Goal: Communication & Community: Ask a question

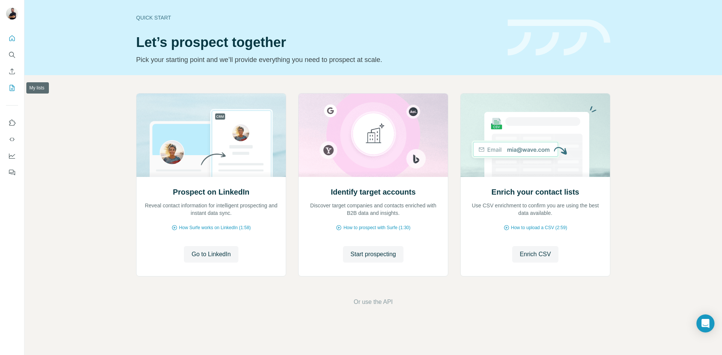
click at [8, 86] on button "My lists" at bounding box center [12, 88] width 12 height 14
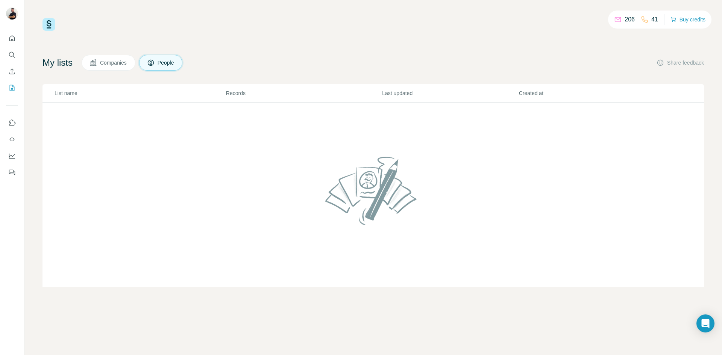
click at [104, 65] on span "Companies" at bounding box center [113, 63] width 27 height 8
click at [16, 160] on button "Dashboard" at bounding box center [12, 156] width 12 height 14
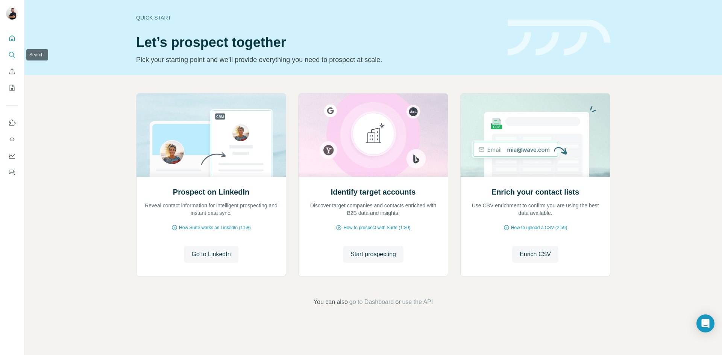
click at [13, 55] on icon "Search" at bounding box center [12, 55] width 8 height 8
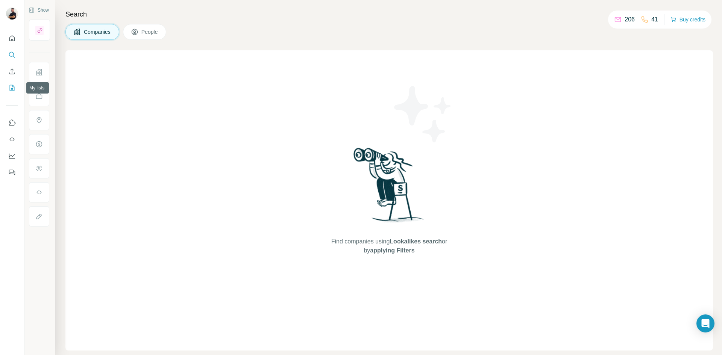
click at [7, 72] on button "Enrich CSV" at bounding box center [12, 72] width 12 height 14
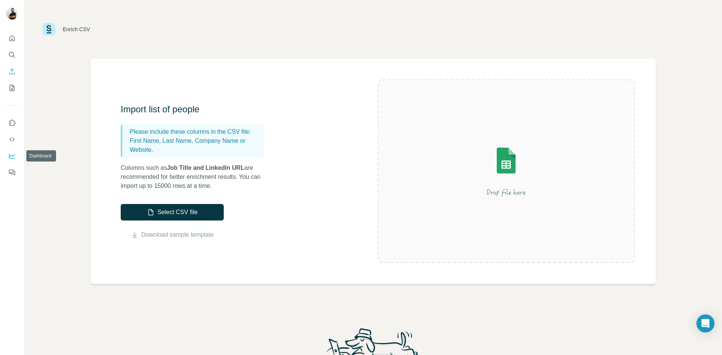
click at [11, 156] on icon "Dashboard" at bounding box center [12, 155] width 6 height 3
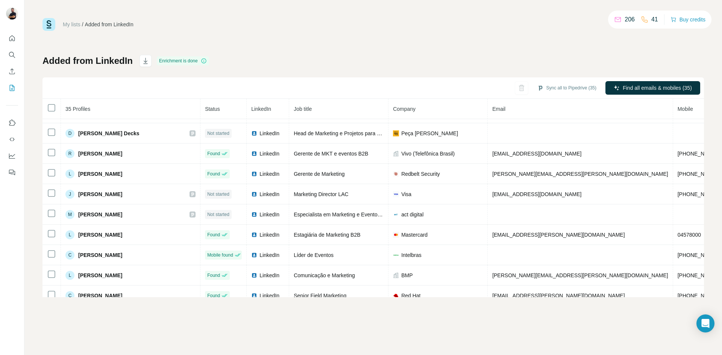
scroll to position [21, 0]
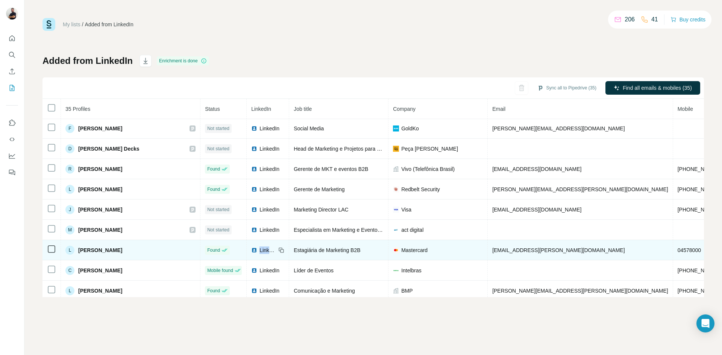
click at [259, 250] on span "LinkedIn" at bounding box center [267, 251] width 17 height 8
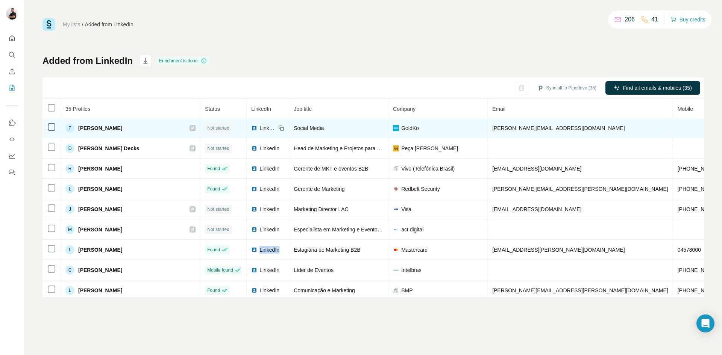
scroll to position [75, 0]
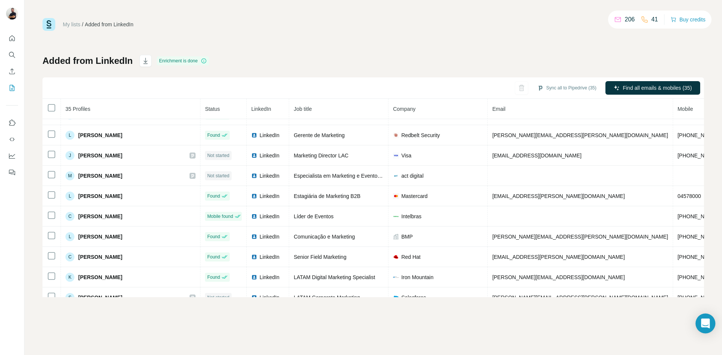
click at [706, 327] on icon "Open Intercom Messenger" at bounding box center [705, 324] width 10 height 10
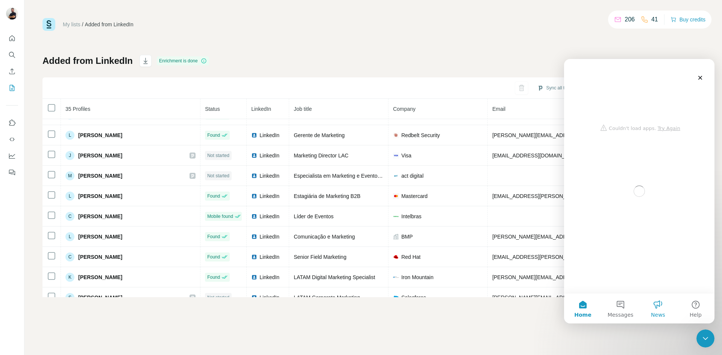
scroll to position [0, 0]
click at [627, 308] on button "Messages" at bounding box center [620, 309] width 38 height 30
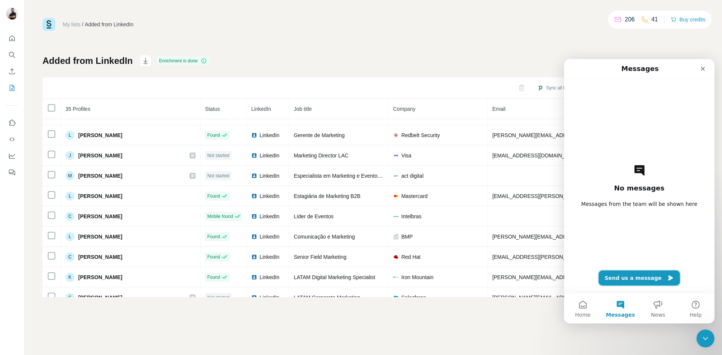
click at [630, 278] on button "Send us a message" at bounding box center [639, 278] width 82 height 15
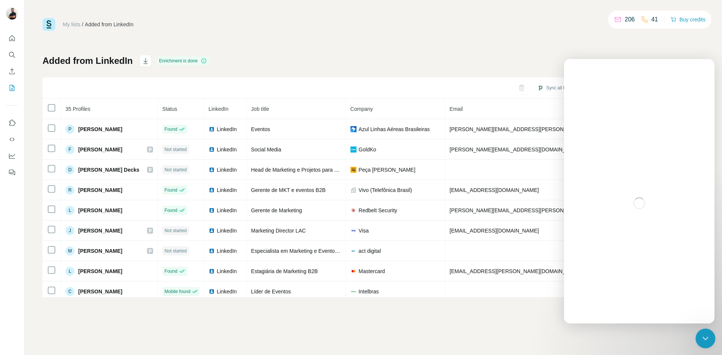
click at [703, 334] on icon "Close Intercom Messenger" at bounding box center [703, 337] width 9 height 9
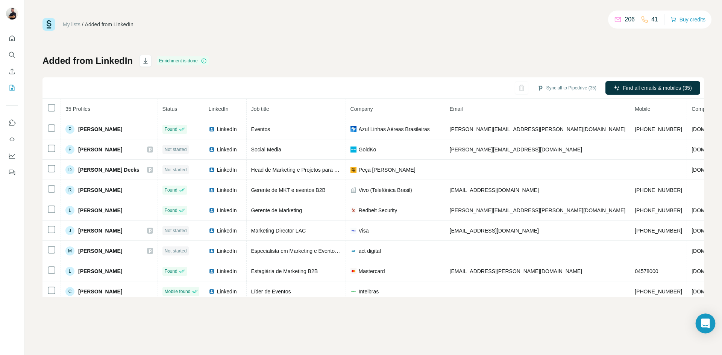
click at [707, 321] on icon "Open Intercom Messenger" at bounding box center [704, 324] width 9 height 10
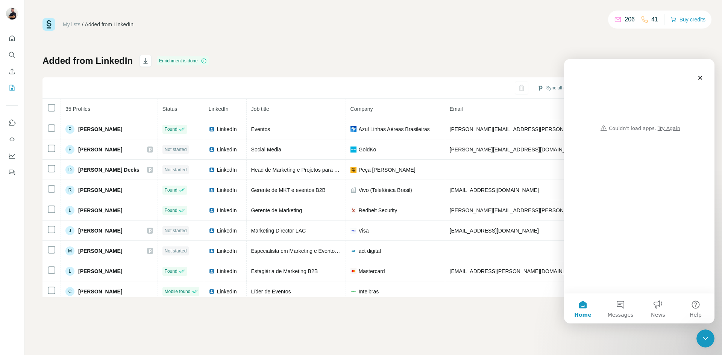
click at [673, 126] on div "Intercom messenger" at bounding box center [638, 97] width 135 height 76
click at [672, 127] on div "Intercom messenger" at bounding box center [638, 97] width 135 height 76
click at [667, 130] on div "Intercom messenger" at bounding box center [638, 97] width 135 height 76
click at [613, 296] on button "Messages" at bounding box center [620, 309] width 38 height 30
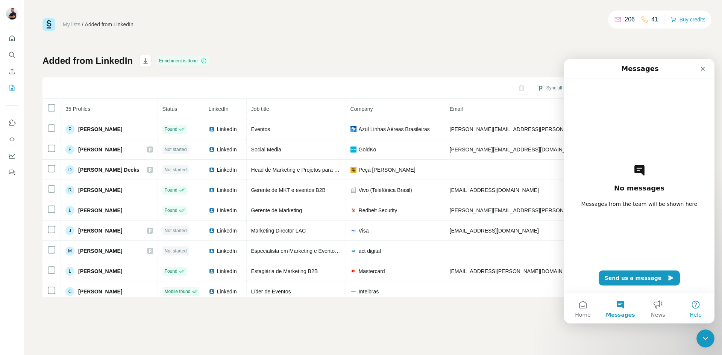
click at [689, 311] on button "Help" at bounding box center [695, 309] width 38 height 30
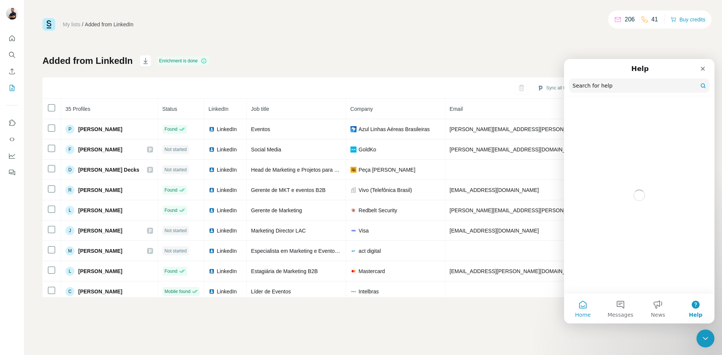
click at [587, 307] on button "Home" at bounding box center [583, 309] width 38 height 30
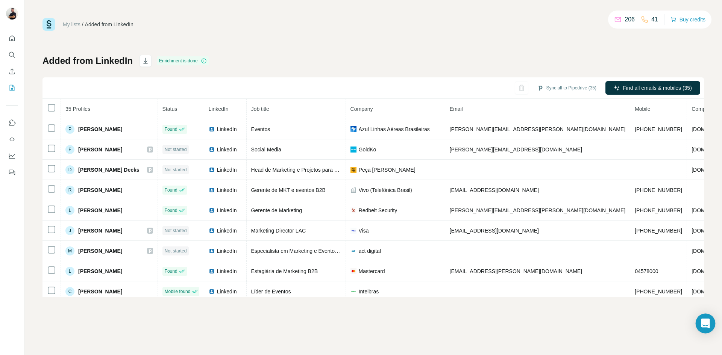
click at [702, 324] on icon "Open Intercom Messenger" at bounding box center [704, 324] width 9 height 10
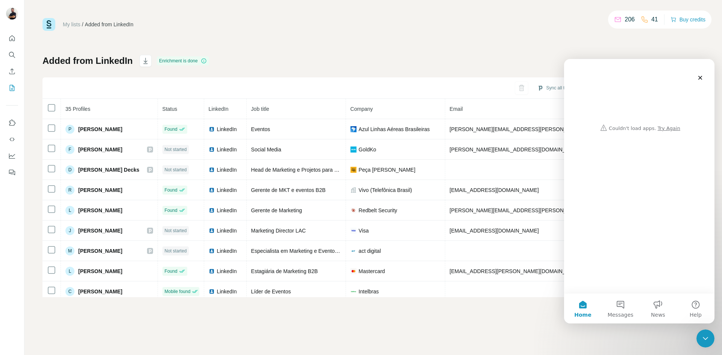
click at [662, 127] on div "Intercom messenger" at bounding box center [638, 97] width 135 height 76
click at [626, 304] on button "Messages" at bounding box center [620, 309] width 38 height 30
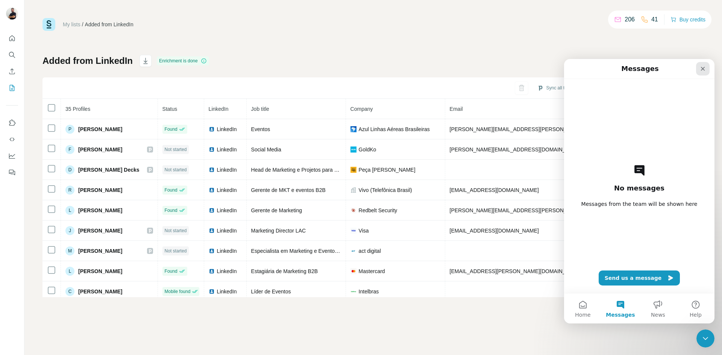
click at [705, 71] on div "Close" at bounding box center [703, 69] width 14 height 14
